Goal: Task Accomplishment & Management: Use online tool/utility

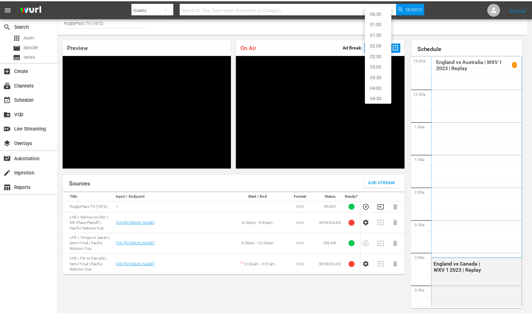
scroll to position [14, 0]
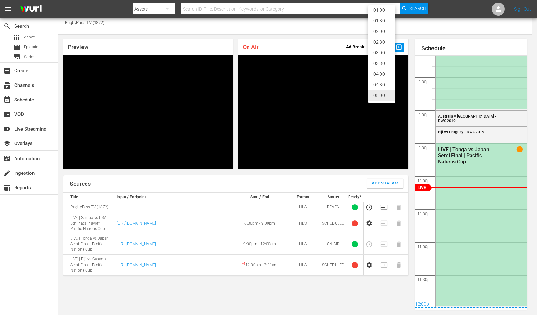
click at [384, 32] on li "02:00" at bounding box center [381, 31] width 27 height 11
type input "120"
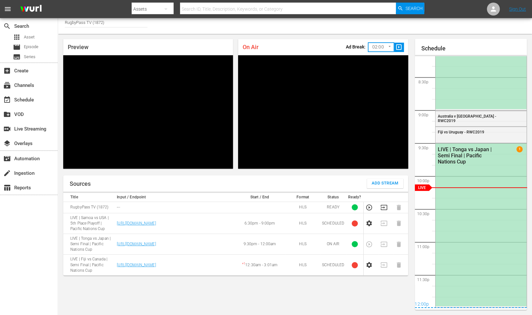
click at [393, 31] on div "Channel Title RugbyPass TV (1872)" at bounding box center [295, 24] width 474 height 19
click at [399, 48] on span "slideshow_sharp" at bounding box center [398, 47] width 7 height 7
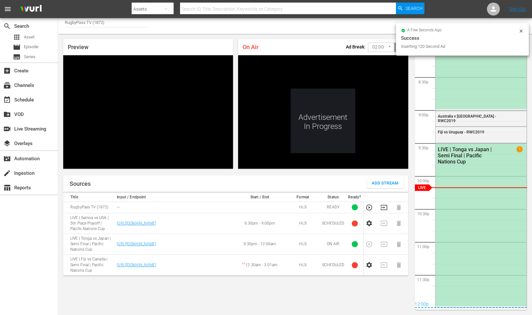
click at [385, 208] on icon "button" at bounding box center [384, 207] width 7 height 7
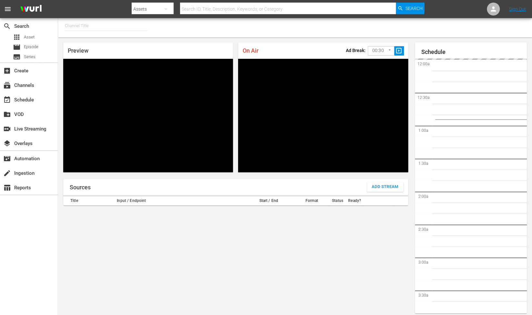
type input "RugbyPass TV (1872)"
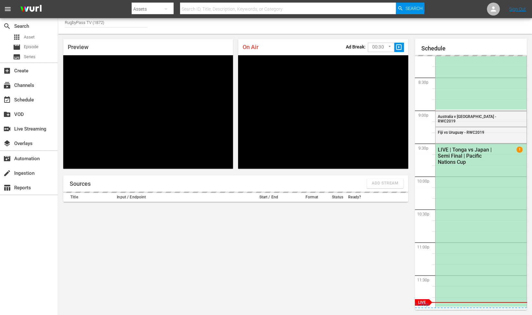
scroll to position [1329, 0]
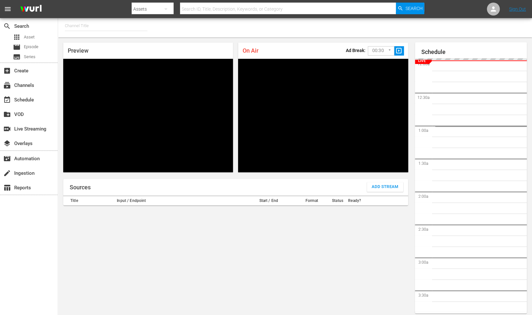
type input "RugbyPass TV (1872)"
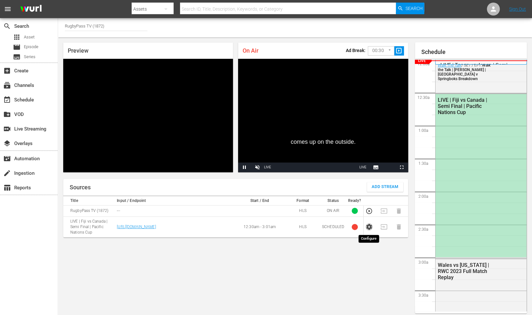
click at [367, 228] on icon "button" at bounding box center [368, 227] width 5 height 6
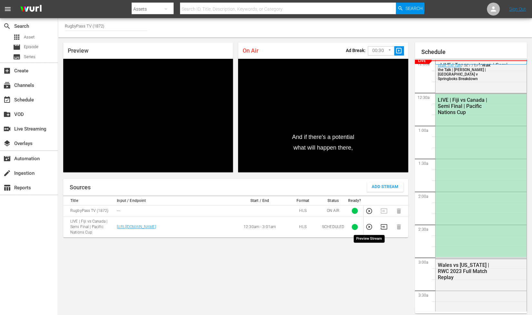
click at [367, 224] on icon "button" at bounding box center [369, 226] width 7 height 7
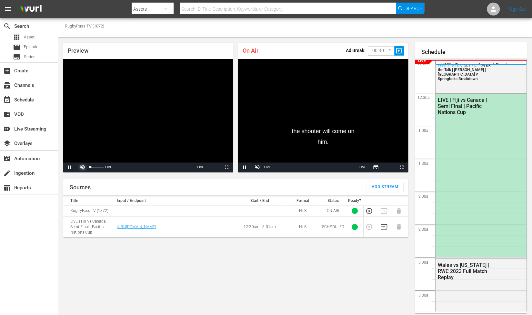
click at [83, 167] on span "Video Player" at bounding box center [83, 167] width 0 height 0
click at [385, 225] on icon "button" at bounding box center [384, 226] width 7 height 7
click at [379, 53] on body "menu Search By Assets Search ID, Title, Description, Keywords, or Category Sear…" at bounding box center [266, 157] width 532 height 315
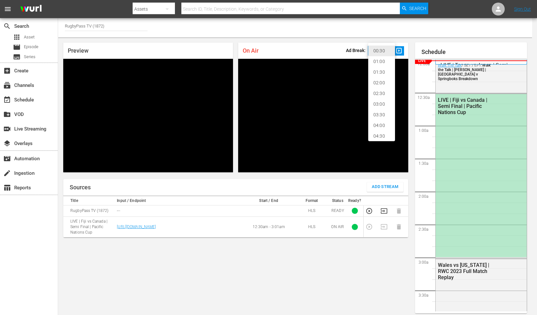
click at [383, 93] on li "02:30" at bounding box center [381, 93] width 27 height 11
type input "150"
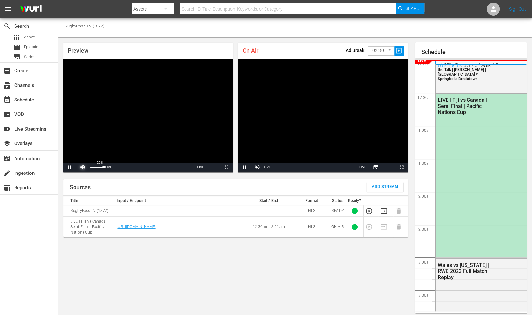
click at [83, 167] on span "Video Player" at bounding box center [83, 167] width 0 height 0
click at [258, 167] on span "Video Player" at bounding box center [258, 167] width 0 height 0
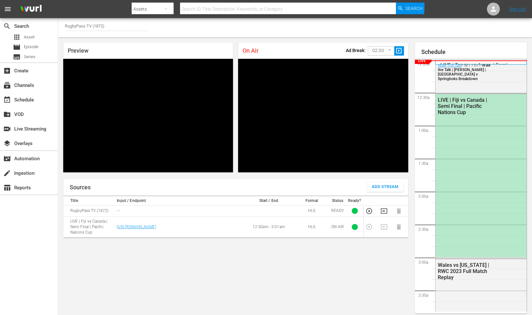
click at [400, 51] on span "slideshow_sharp" at bounding box center [398, 50] width 7 height 7
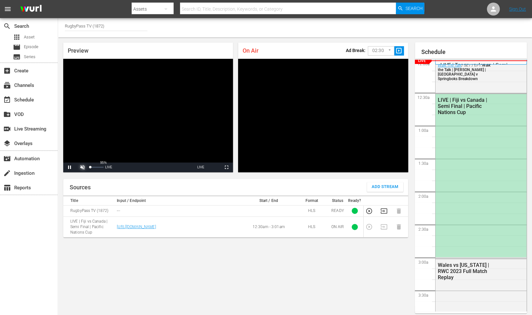
click at [83, 167] on span "Video Player" at bounding box center [83, 167] width 0 height 0
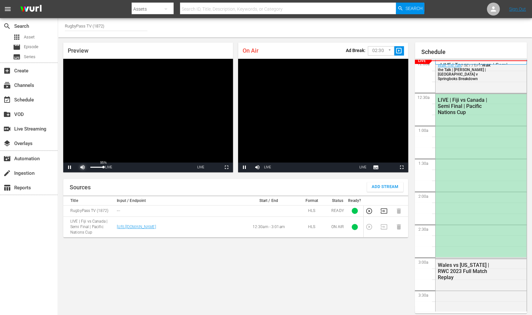
click at [83, 167] on span "Video Player" at bounding box center [83, 167] width 0 height 0
